Goal: Navigation & Orientation: Find specific page/section

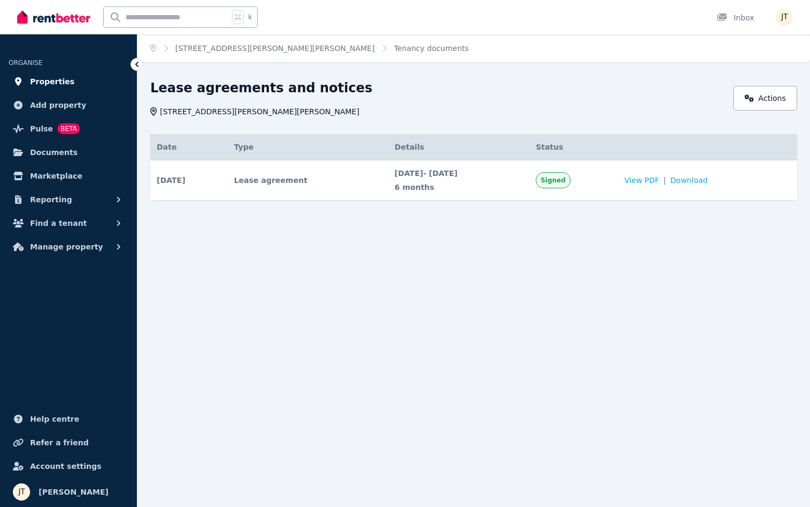
click at [46, 82] on span "Properties" at bounding box center [52, 81] width 45 height 13
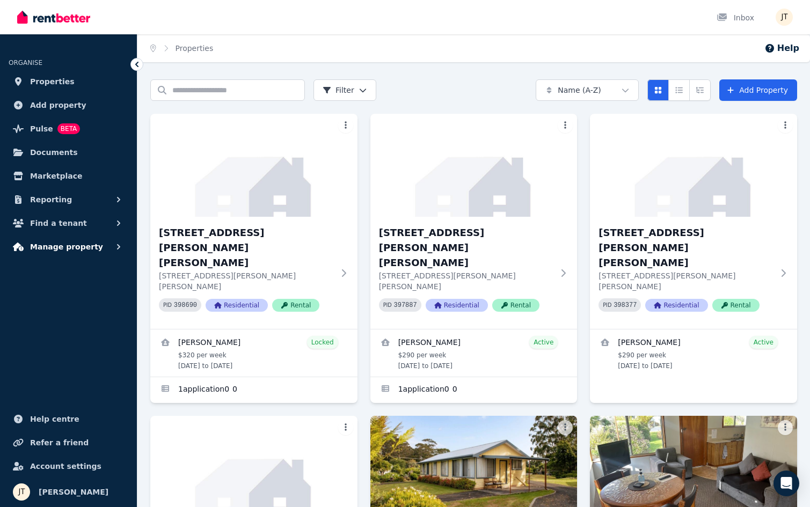
click at [67, 243] on span "Manage property" at bounding box center [66, 247] width 73 height 13
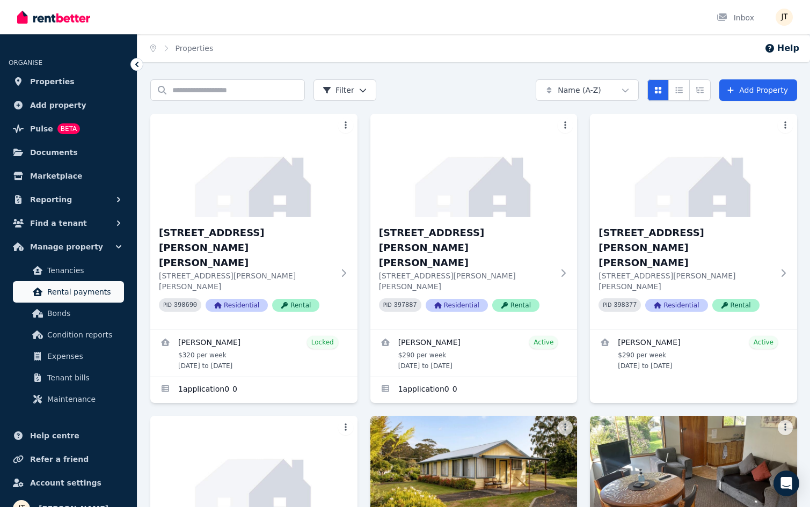
click at [96, 292] on span "Rental payments" at bounding box center [83, 292] width 72 height 13
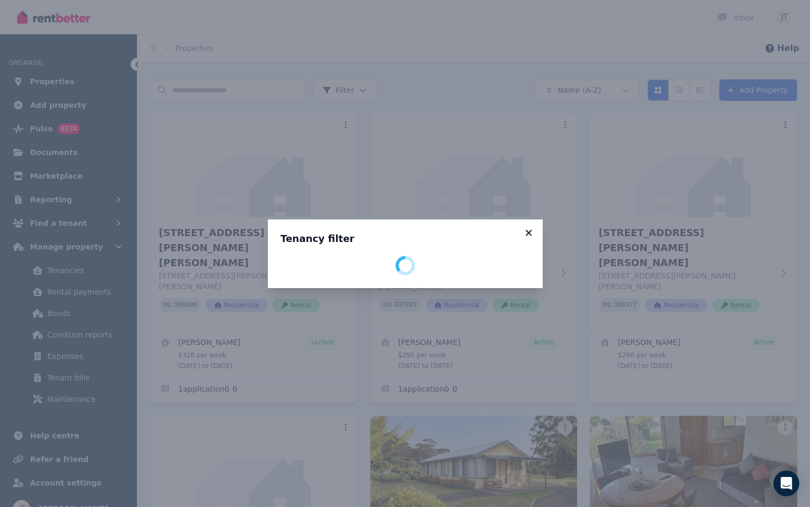
click at [525, 231] on icon at bounding box center [528, 233] width 11 height 10
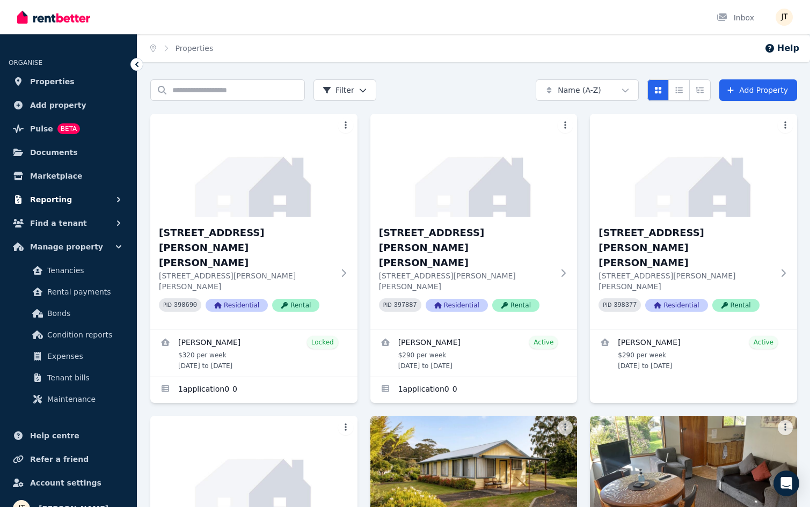
click at [73, 203] on button "Reporting" at bounding box center [69, 199] width 120 height 21
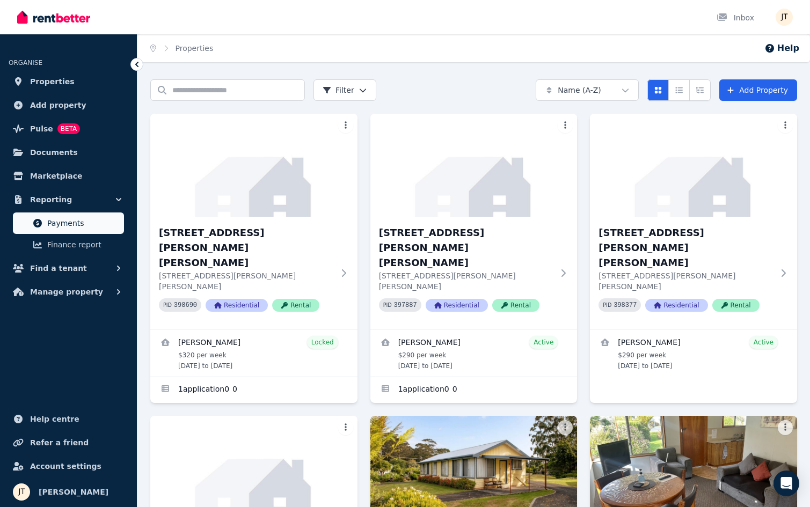
click at [71, 222] on span "Payments" at bounding box center [83, 223] width 72 height 13
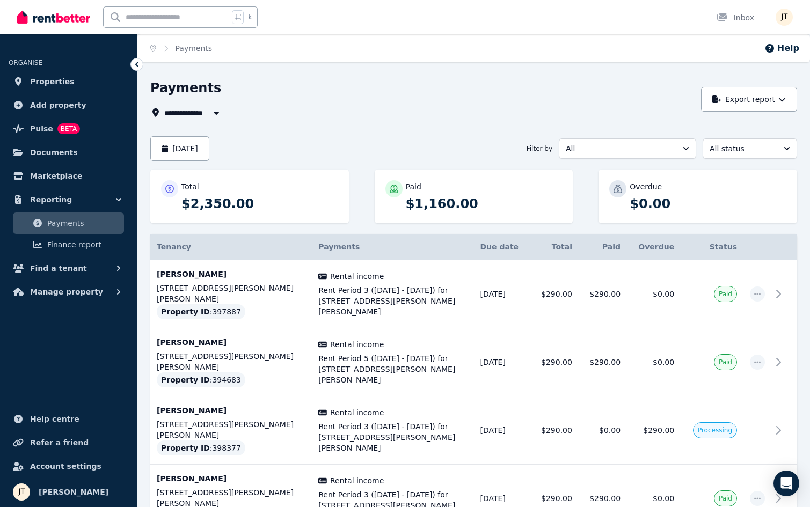
click at [589, 150] on span "All" at bounding box center [620, 148] width 108 height 11
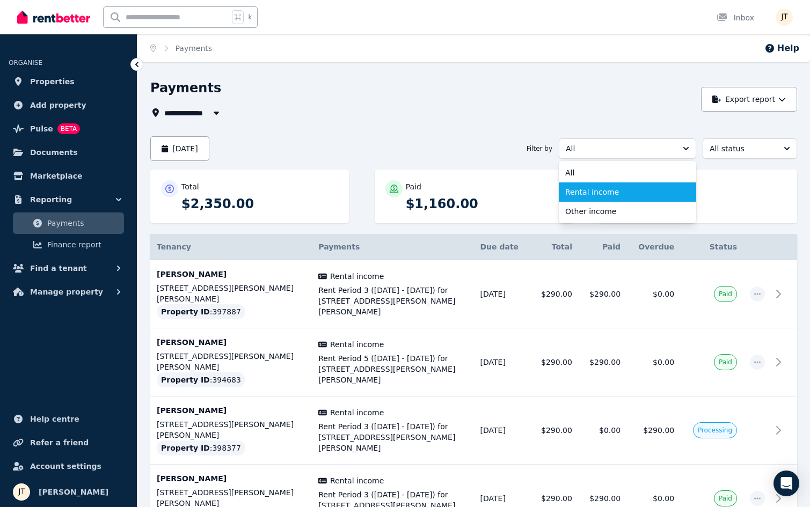
click at [599, 190] on span "Rental income" at bounding box center [621, 192] width 112 height 11
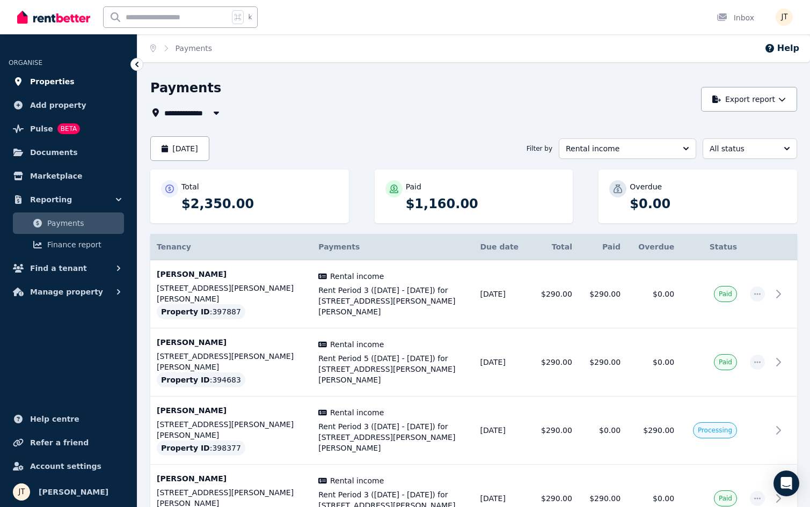
click at [47, 77] on span "Properties" at bounding box center [52, 81] width 45 height 13
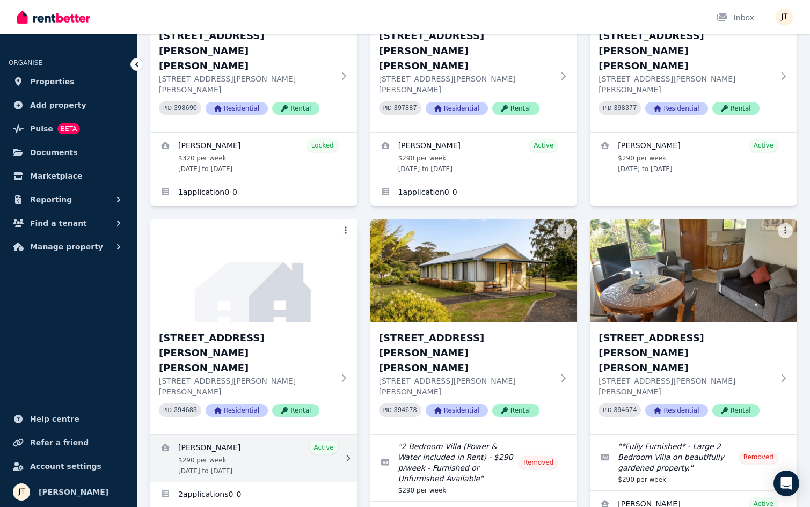
scroll to position [150, 0]
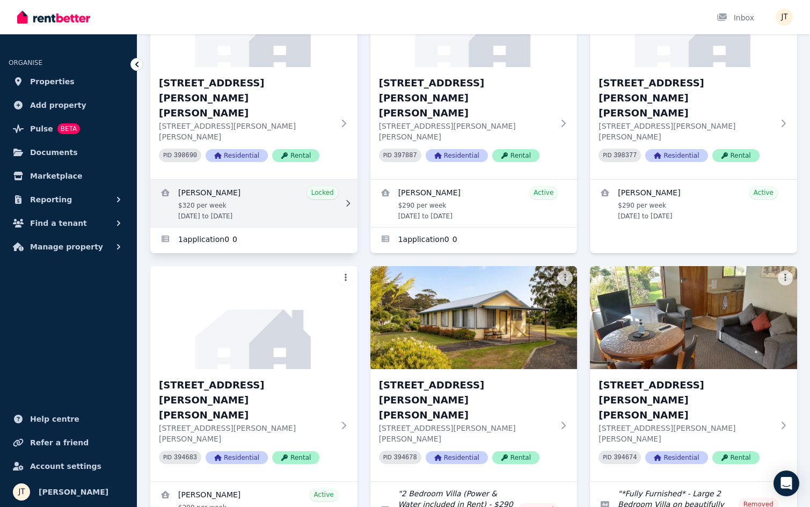
click at [249, 180] on link "View details for Mathieu Venezia" at bounding box center [253, 203] width 207 height 47
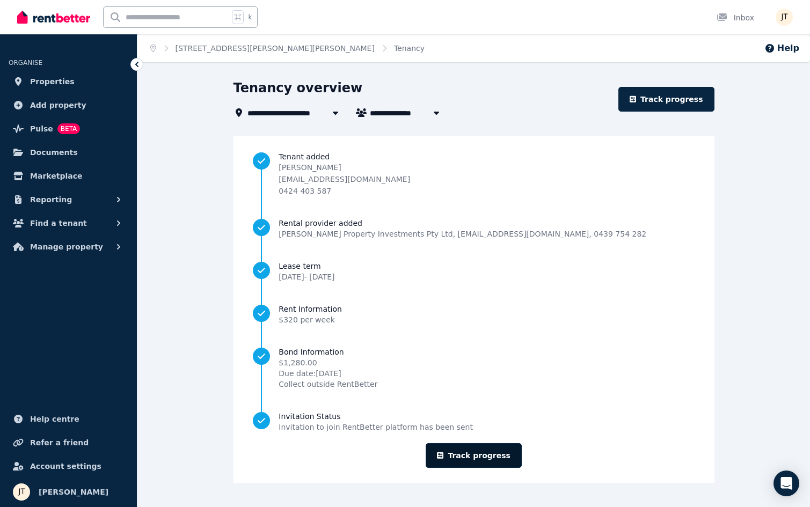
click at [498, 456] on link "Track progress" at bounding box center [474, 455] width 96 height 25
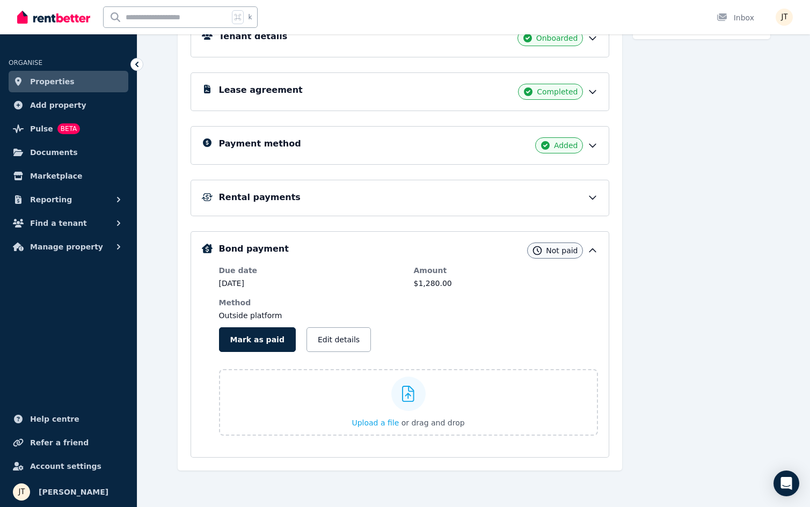
scroll to position [278, 0]
click at [390, 203] on div "Rental payments" at bounding box center [408, 197] width 379 height 13
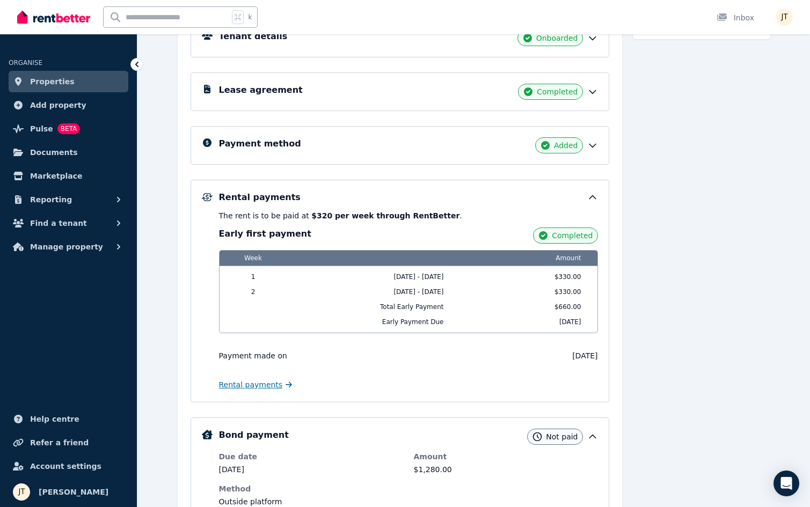
click at [265, 383] on span "Rental payments" at bounding box center [251, 385] width 64 height 11
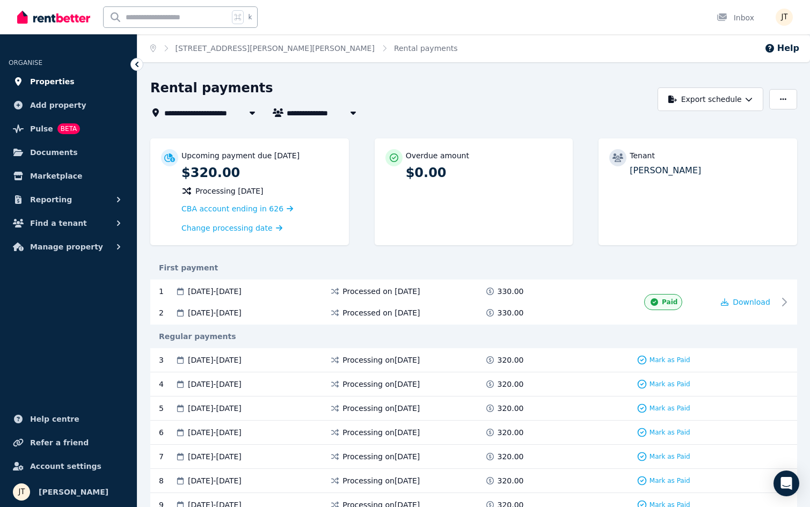
click at [54, 84] on span "Properties" at bounding box center [52, 81] width 45 height 13
